Goal: Navigation & Orientation: Find specific page/section

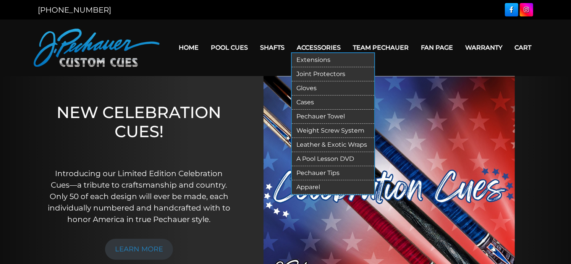
click at [319, 46] on link "Accessories" at bounding box center [319, 47] width 56 height 19
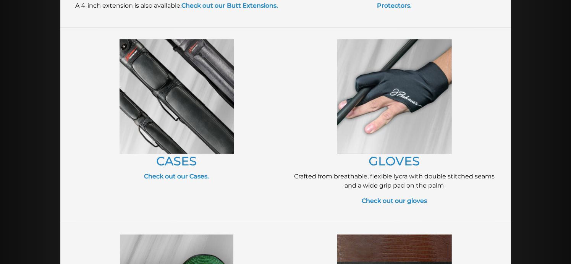
scroll to position [307, 0]
click at [426, 115] on img at bounding box center [394, 96] width 115 height 115
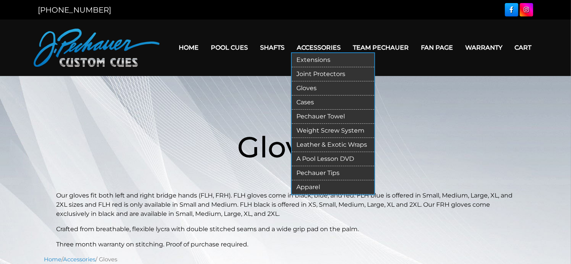
click at [314, 99] on link "Cases" at bounding box center [333, 103] width 83 height 14
click at [307, 101] on link "Cases" at bounding box center [333, 103] width 83 height 14
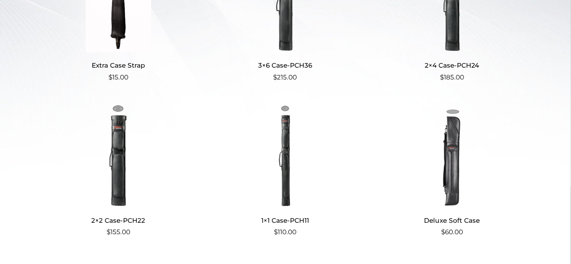
scroll to position [275, 0]
